Goal: Find specific page/section: Find specific page/section

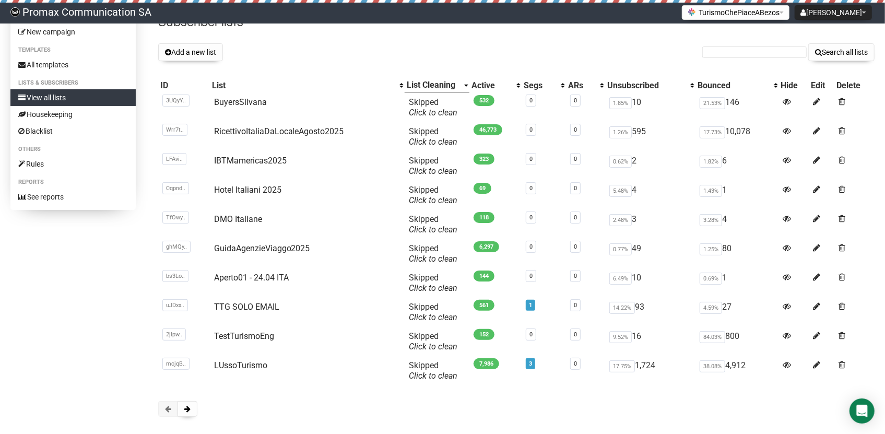
scroll to position [84, 0]
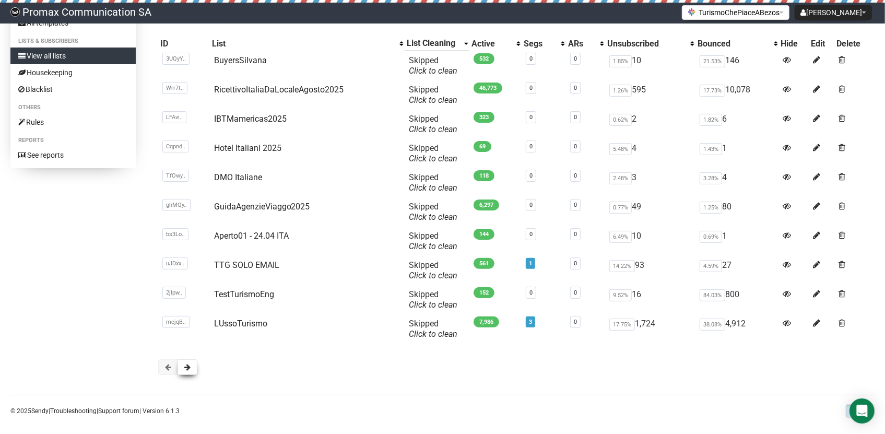
click at [189, 361] on button at bounding box center [188, 367] width 20 height 16
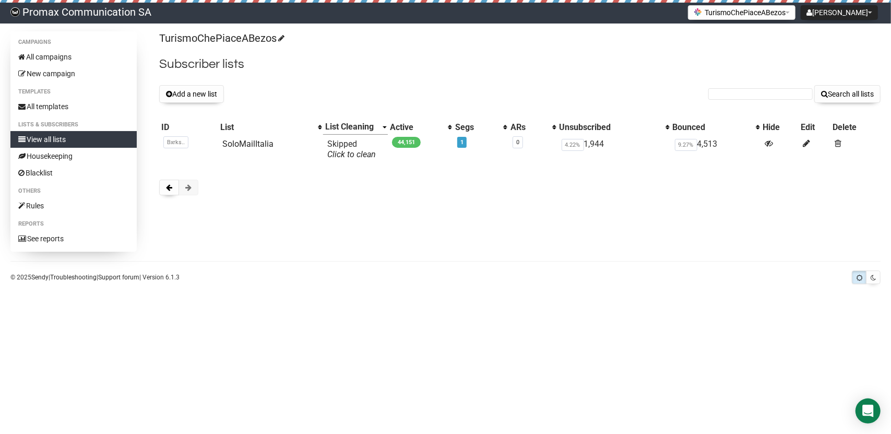
click at [189, 361] on body "Promax Communication SA [PERSON_NAME] Settings Logout TurismoChePiaceABezos 5% …" at bounding box center [445, 217] width 891 height 434
click at [179, 185] on button at bounding box center [189, 188] width 20 height 16
click at [175, 186] on button at bounding box center [169, 188] width 20 height 16
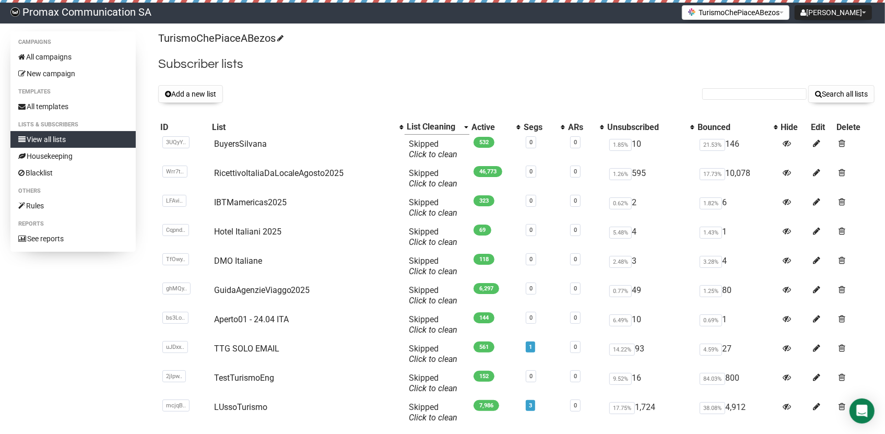
click at [741, 1] on div at bounding box center [442, 1] width 885 height 3
click at [735, 8] on button "TurismoChePiaceABezos" at bounding box center [736, 12] width 108 height 15
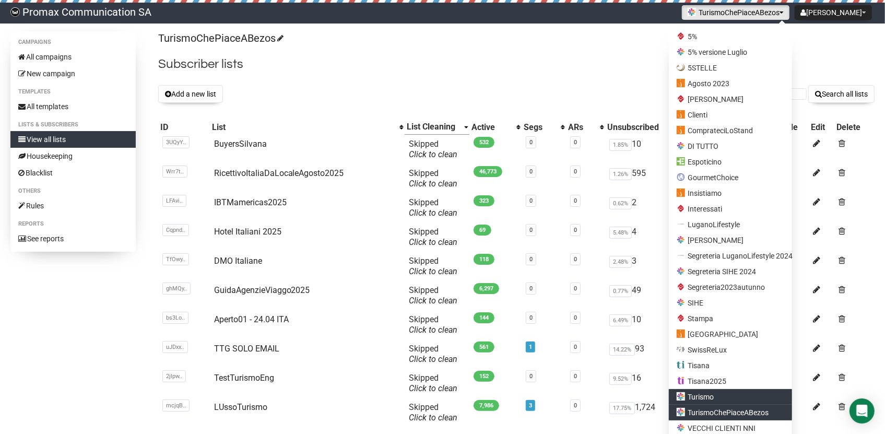
click at [739, 397] on link "Turismo" at bounding box center [730, 397] width 123 height 16
